Goal: Transaction & Acquisition: Purchase product/service

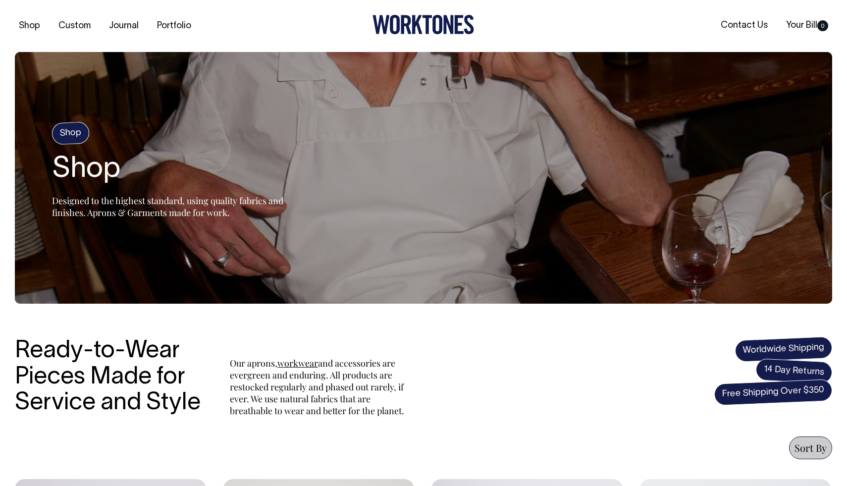
click at [58, 131] on h4 "Shop" at bounding box center [70, 132] width 38 height 23
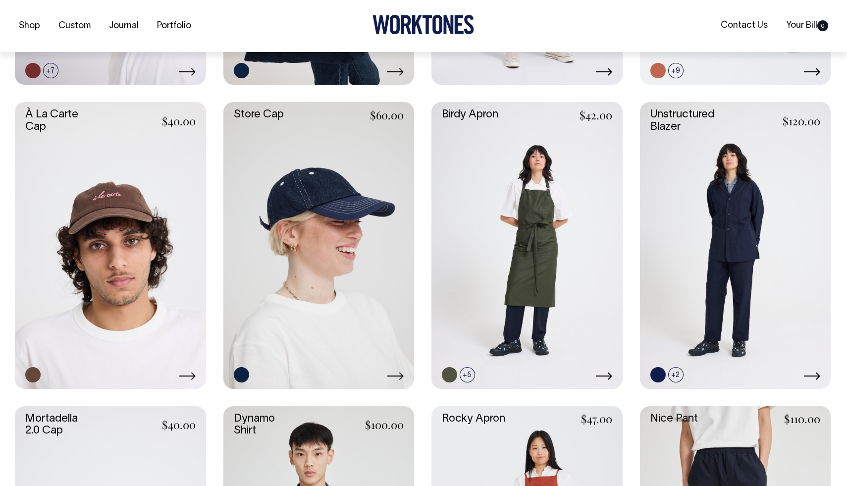
scroll to position [681, 0]
click at [705, 232] on link at bounding box center [735, 244] width 191 height 286
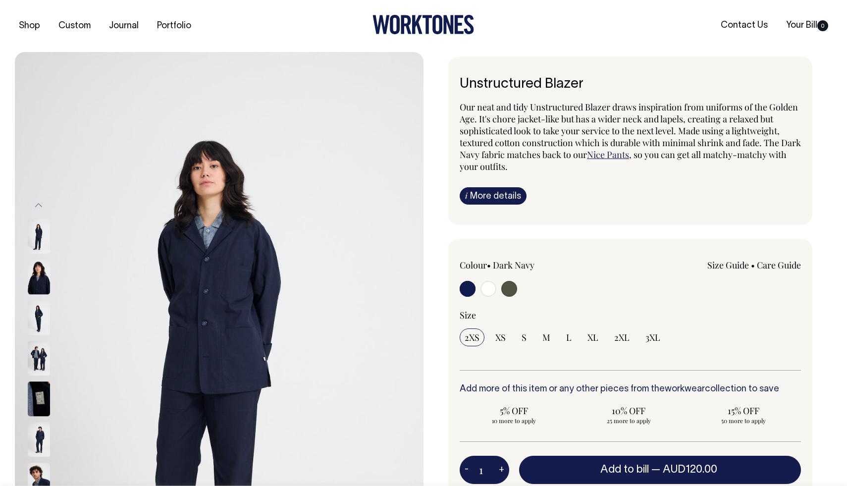
click at [508, 287] on input "radio" at bounding box center [509, 289] width 16 height 16
radio input "true"
radio input "false"
radio input "true"
select select "Olive"
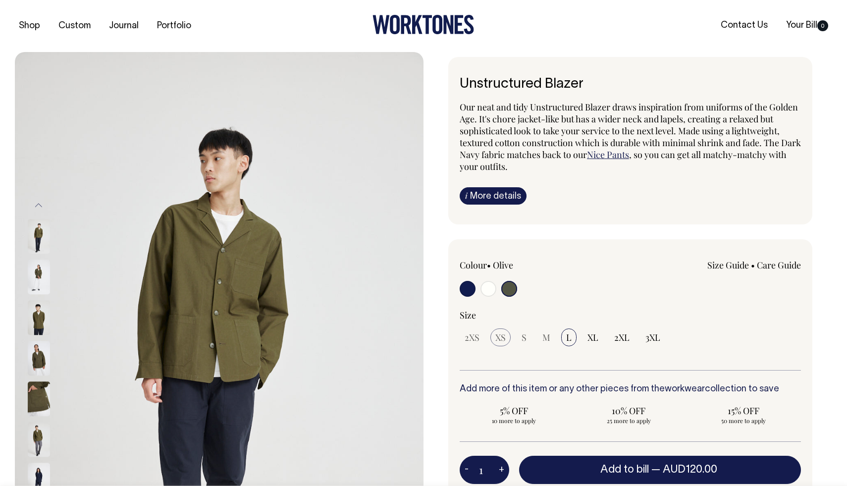
click at [499, 339] on span "XS" at bounding box center [500, 337] width 10 height 12
click at [499, 333] on span "XS" at bounding box center [500, 337] width 10 height 12
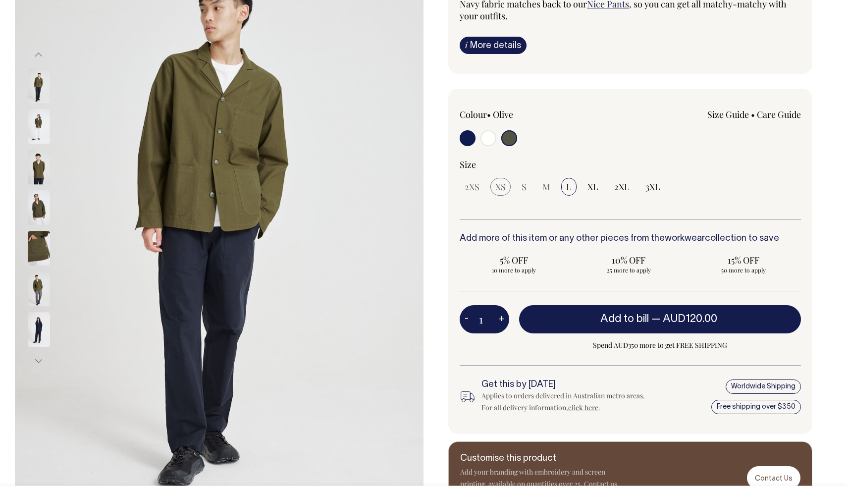
scroll to position [151, 0]
click at [544, 184] on span "M" at bounding box center [546, 186] width 8 height 12
click at [472, 186] on span "2XS" at bounding box center [471, 186] width 15 height 12
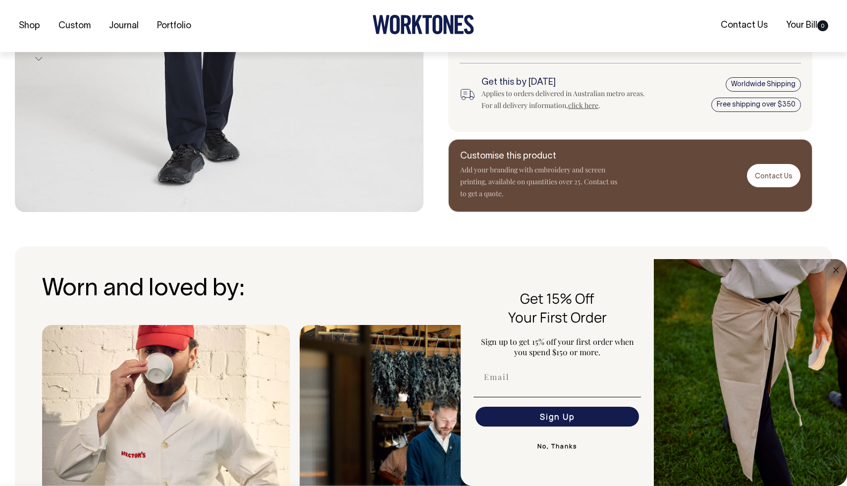
scroll to position [453, 0]
click at [835, 268] on circle "Close dialog" at bounding box center [835, 269] width 11 height 11
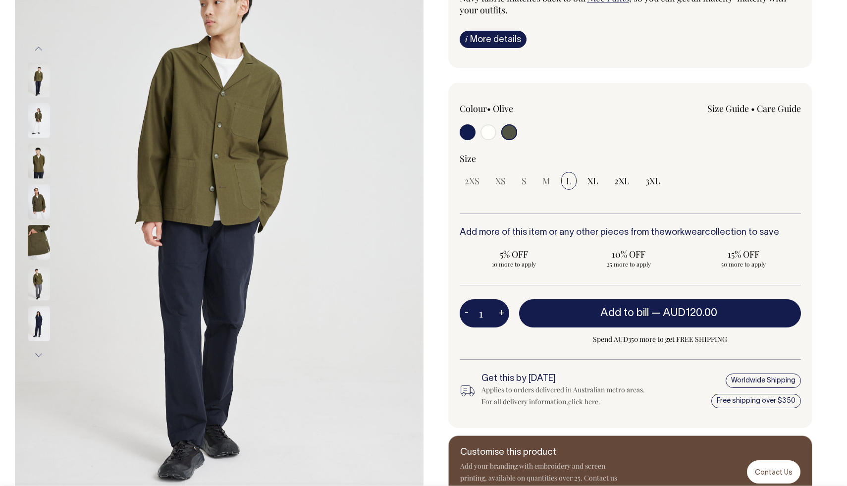
scroll to position [156, 0]
